Goal: Transaction & Acquisition: Purchase product/service

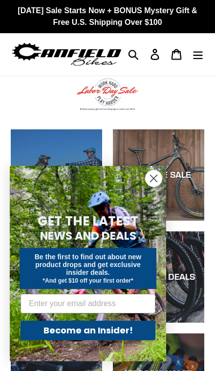
click at [156, 178] on circle "Close dialog" at bounding box center [153, 178] width 16 height 16
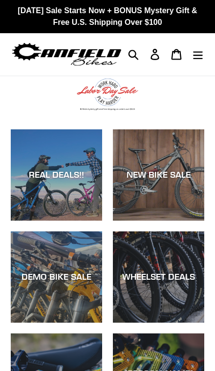
click at [68, 175] on div "REAL DEALS!!" at bounding box center [56, 174] width 91 height 11
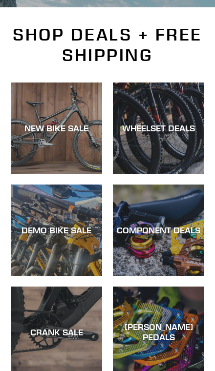
scroll to position [201, 0]
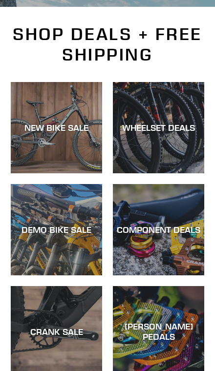
click at [62, 123] on div "NEW BIKE SALE" at bounding box center [56, 127] width 91 height 11
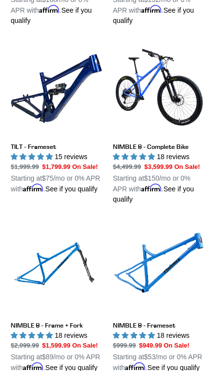
scroll to position [1475, 0]
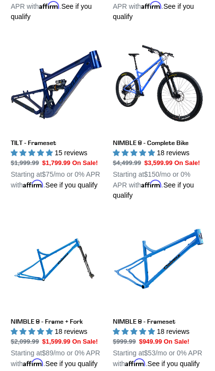
click at [160, 168] on link "NIMBLE 9 - Complete Bike" at bounding box center [158, 119] width 91 height 161
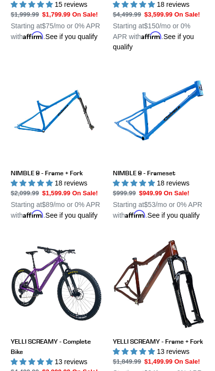
scroll to position [1625, 0]
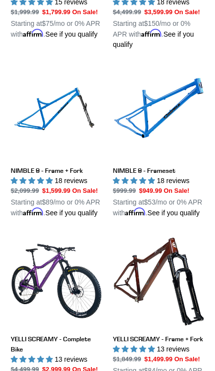
click at [157, 218] on link "NIMBLE 9 - Frameset" at bounding box center [158, 142] width 91 height 151
click at [70, 218] on link "NIMBLE 9 - Frame + Fork" at bounding box center [56, 142] width 91 height 151
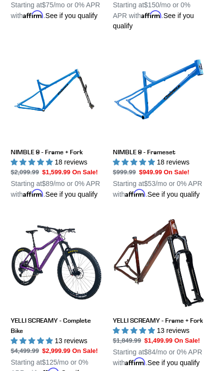
scroll to position [1620, 0]
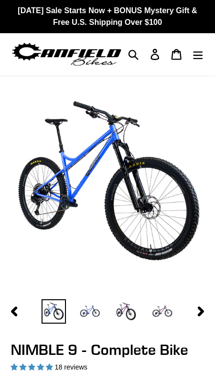
select select "highest-rating"
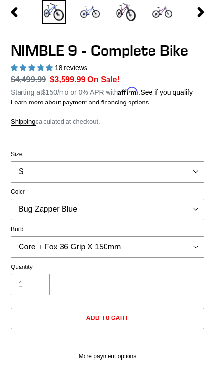
scroll to position [297, 0]
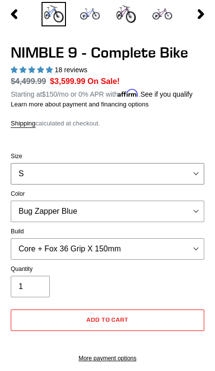
click at [194, 170] on select "S M L XL" at bounding box center [107, 173] width 193 height 21
select select "L"
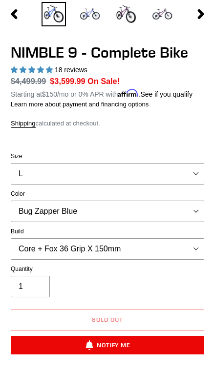
click at [198, 205] on select "Bug Zapper Blue Purple Haze - Sold Out Galaxy Black" at bounding box center [107, 210] width 193 height 21
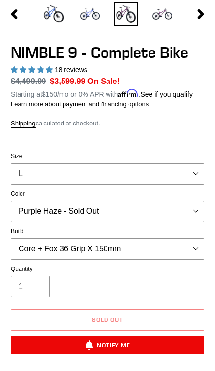
click at [192, 211] on select "Bug Zapper Blue Purple Haze - Sold Out Galaxy Black" at bounding box center [107, 210] width 193 height 21
select select "Galaxy Black"
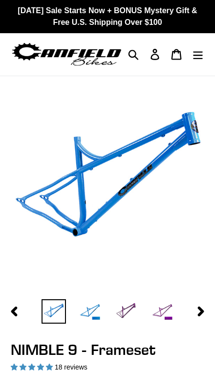
select select "highest-rating"
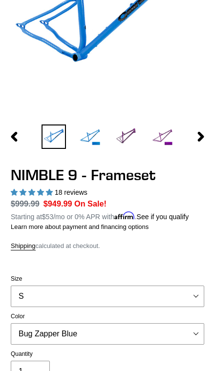
scroll to position [187, 0]
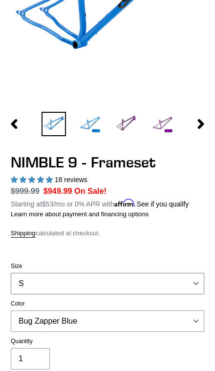
click at [191, 283] on select "S M L XL" at bounding box center [107, 283] width 193 height 21
select select "L"
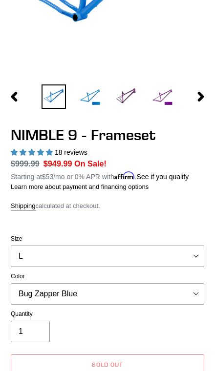
scroll to position [217, 0]
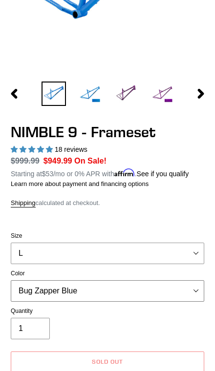
click at [192, 286] on select "Bug Zapper Blue Purple Haze -Sold Out Galaxy Black" at bounding box center [107, 290] width 193 height 21
select select "Galaxy Black"
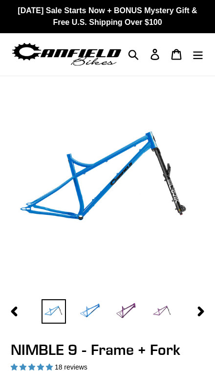
select select "highest-rating"
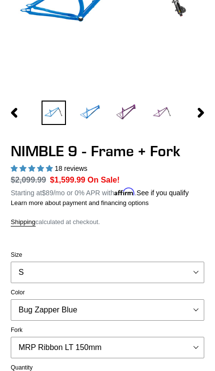
scroll to position [208, 0]
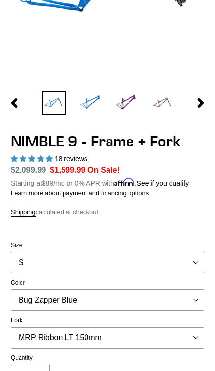
click at [194, 262] on select "S M L XL" at bounding box center [107, 262] width 193 height 21
select select "L"
click at [190, 338] on select "MRP Ribbon LT 150mm Fox 36 Factory Grip X 150mm (Special Order) RockShox Lyrik …" at bounding box center [107, 337] width 193 height 21
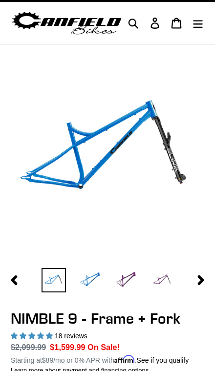
scroll to position [31, 0]
click at [167, 283] on img at bounding box center [162, 280] width 24 height 24
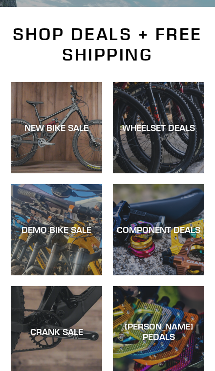
click at [177, 226] on div "COMPONENT DEALS" at bounding box center [158, 229] width 91 height 11
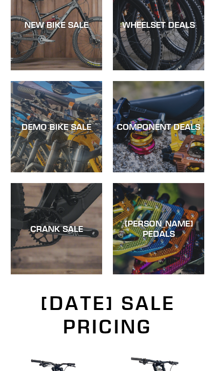
scroll to position [305, 0]
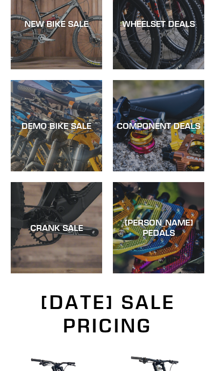
click at [64, 222] on div "CRANK SALE" at bounding box center [56, 227] width 91 height 11
click at [174, 273] on div "CANFIELD PEDALS" at bounding box center [158, 273] width 91 height 0
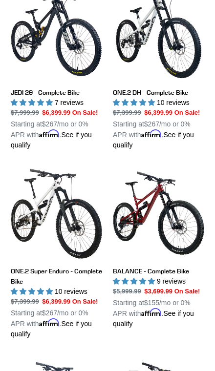
scroll to position [657, 0]
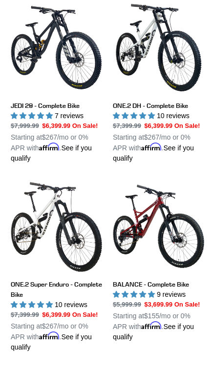
click at [170, 109] on link "ONE.2 DH - Complete Bike" at bounding box center [158, 82] width 91 height 161
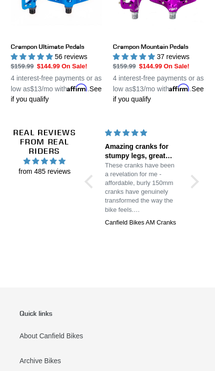
scroll to position [1788, 0]
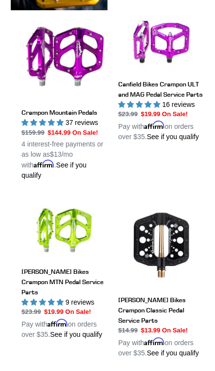
scroll to position [334, 0]
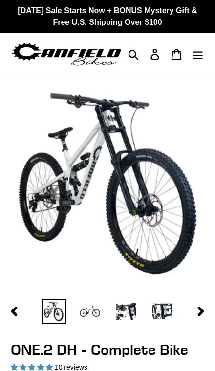
select select "highest-rating"
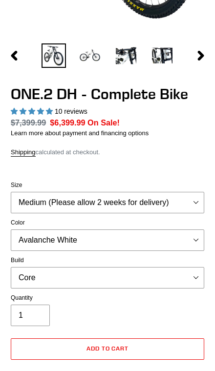
scroll to position [260, 0]
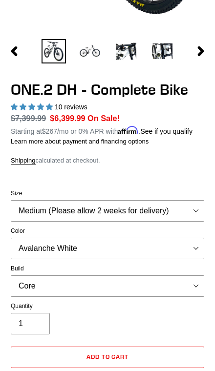
click at [195, 195] on form "Size Medium (Please allow 2 weeks for delivery) Large (Sold Out) Color Avalanch…" at bounding box center [107, 291] width 193 height 236
click at [192, 221] on select "Medium (Please allow 2 weeks for delivery) Large (Sold Out)" at bounding box center [107, 210] width 193 height 21
click at [190, 259] on select "Avalanche White Bentonite Grey" at bounding box center [107, 247] width 193 height 21
click at [191, 259] on select "Avalanche White Bentonite Grey" at bounding box center [107, 247] width 193 height 21
select select "Bentonite Grey"
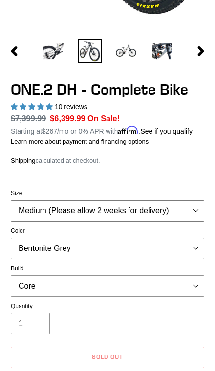
click at [189, 221] on select "Medium (Please allow 2 weeks for delivery) Large (Sold Out)" at bounding box center [107, 210] width 193 height 21
select select "Large (Sold Out)"
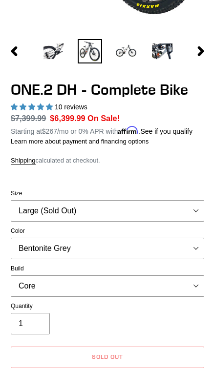
click at [190, 257] on select "Avalanche White Bentonite Grey" at bounding box center [107, 247] width 193 height 21
select select "Avalanche White"
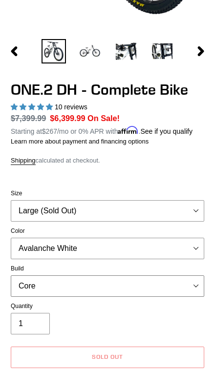
click at [192, 293] on select "Core Pro" at bounding box center [107, 285] width 193 height 21
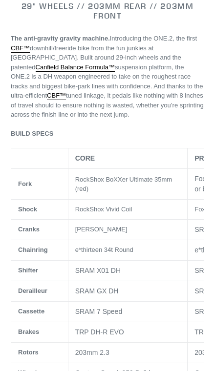
scroll to position [791, 0]
